Goal: Information Seeking & Learning: Compare options

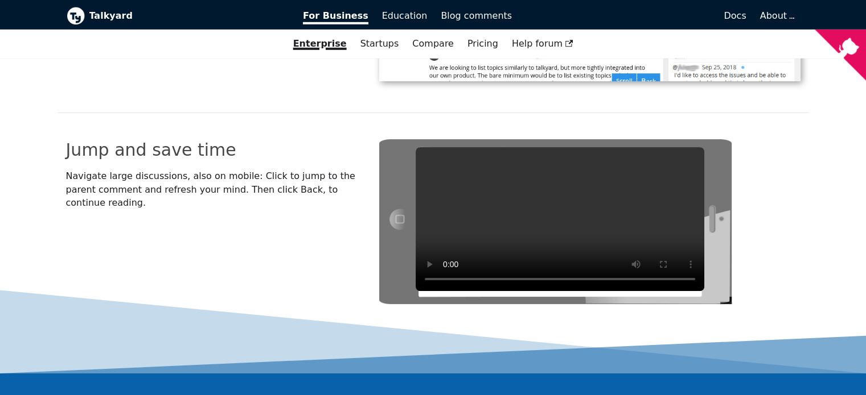
scroll to position [3150, 0]
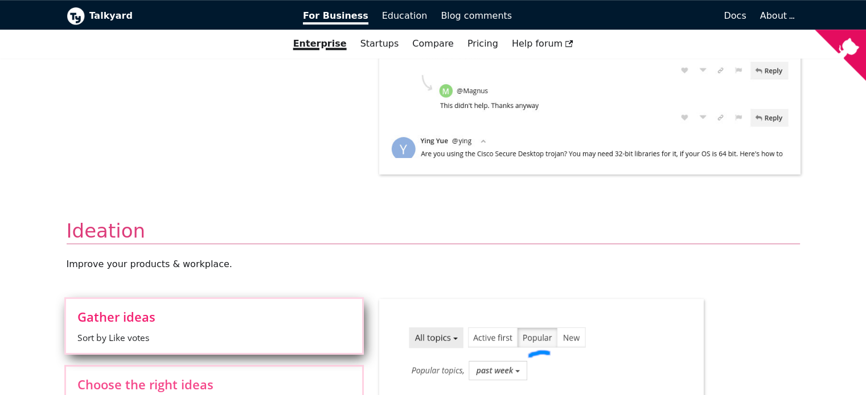
scroll to position [285, 0]
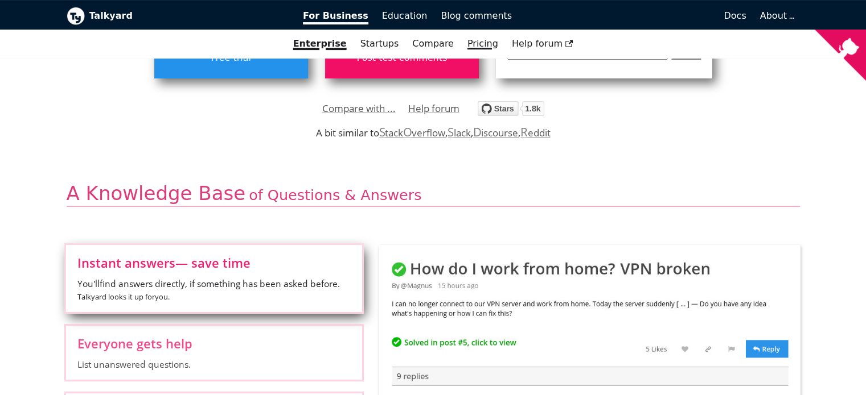
click at [468, 40] on link "Pricing" at bounding box center [482, 43] width 44 height 19
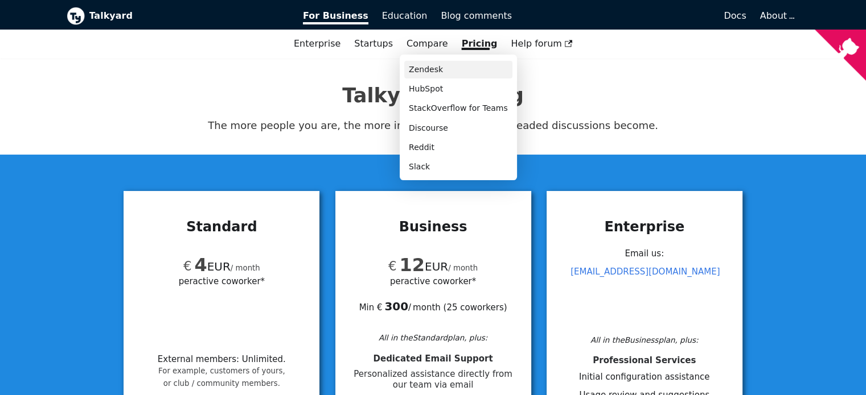
click at [448, 69] on link "Zendesk" at bounding box center [458, 70] width 108 height 18
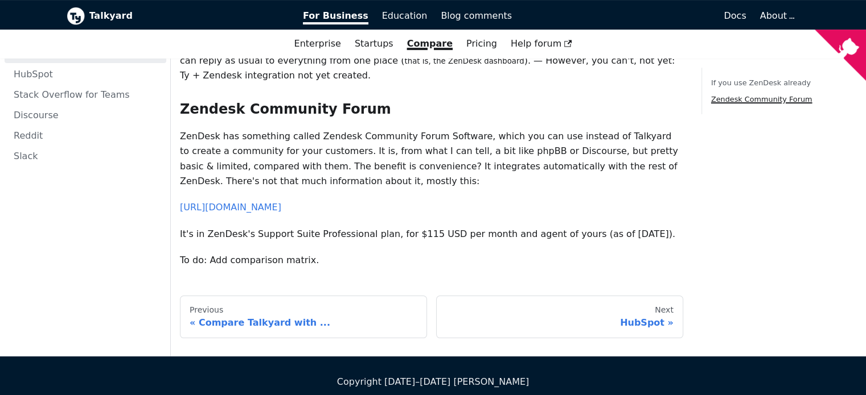
scroll to position [319, 0]
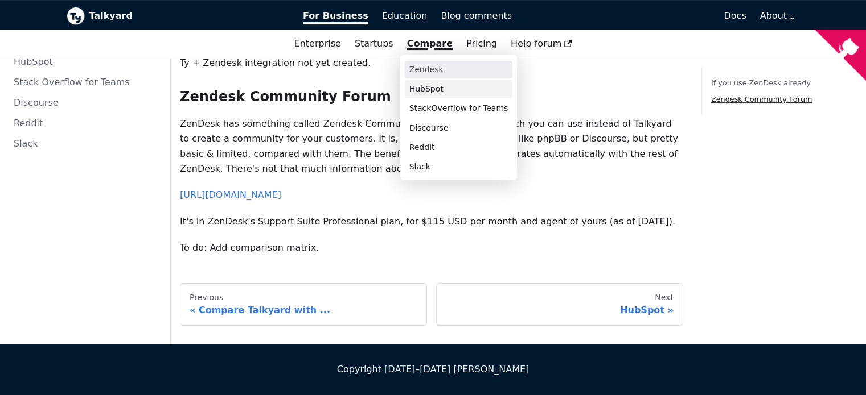
click at [421, 93] on link "HubSpot" at bounding box center [459, 89] width 108 height 18
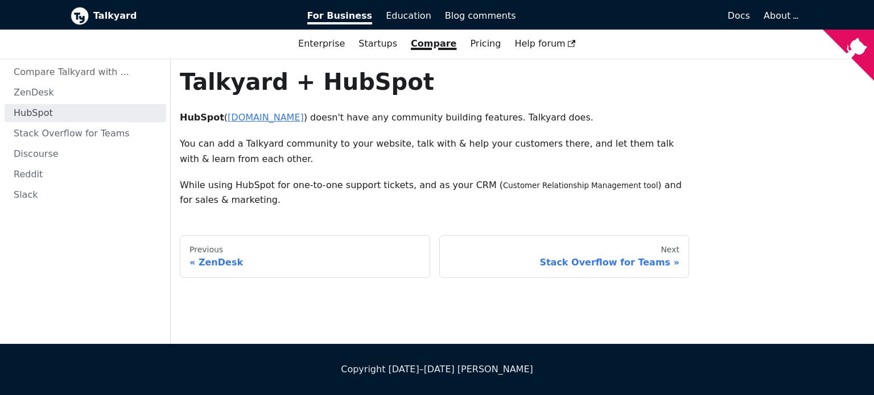
click at [280, 120] on link "www.hubspot.com" at bounding box center [266, 117] width 76 height 11
